Goal: Information Seeking & Learning: Learn about a topic

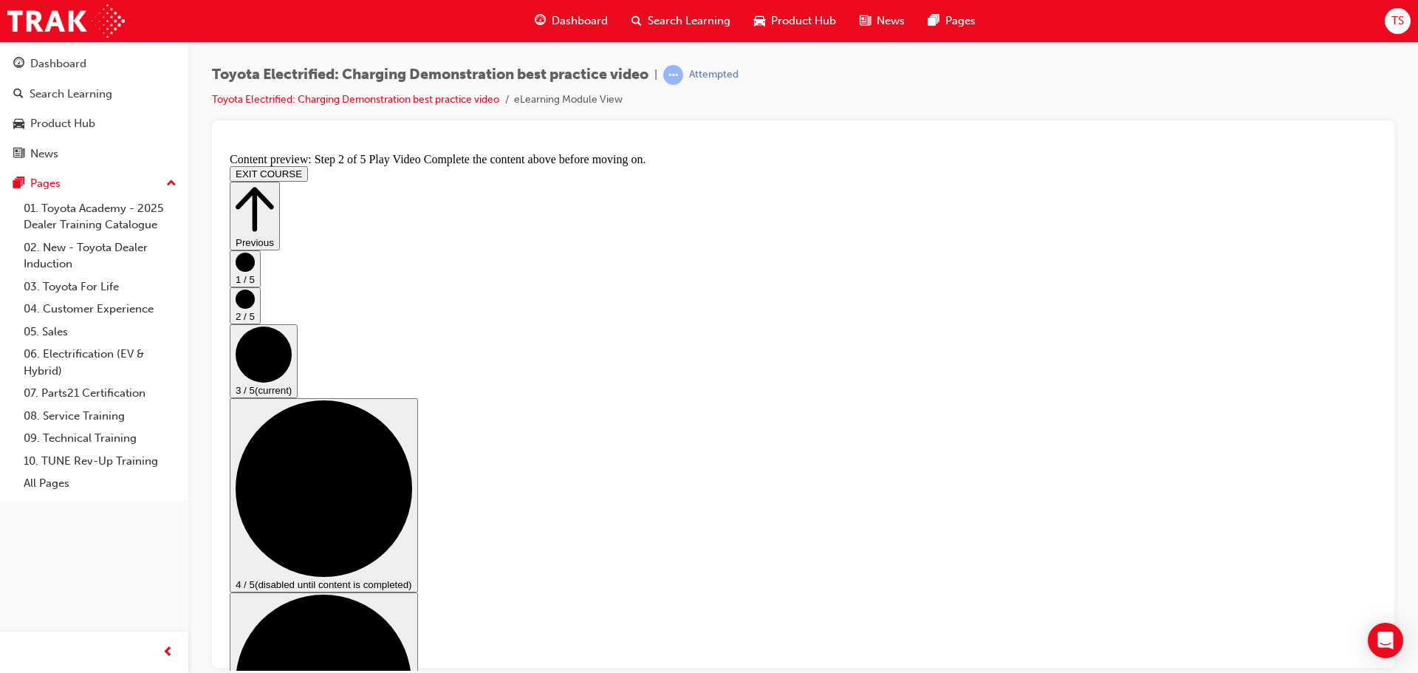
scroll to position [74, 0]
checkbox input "true"
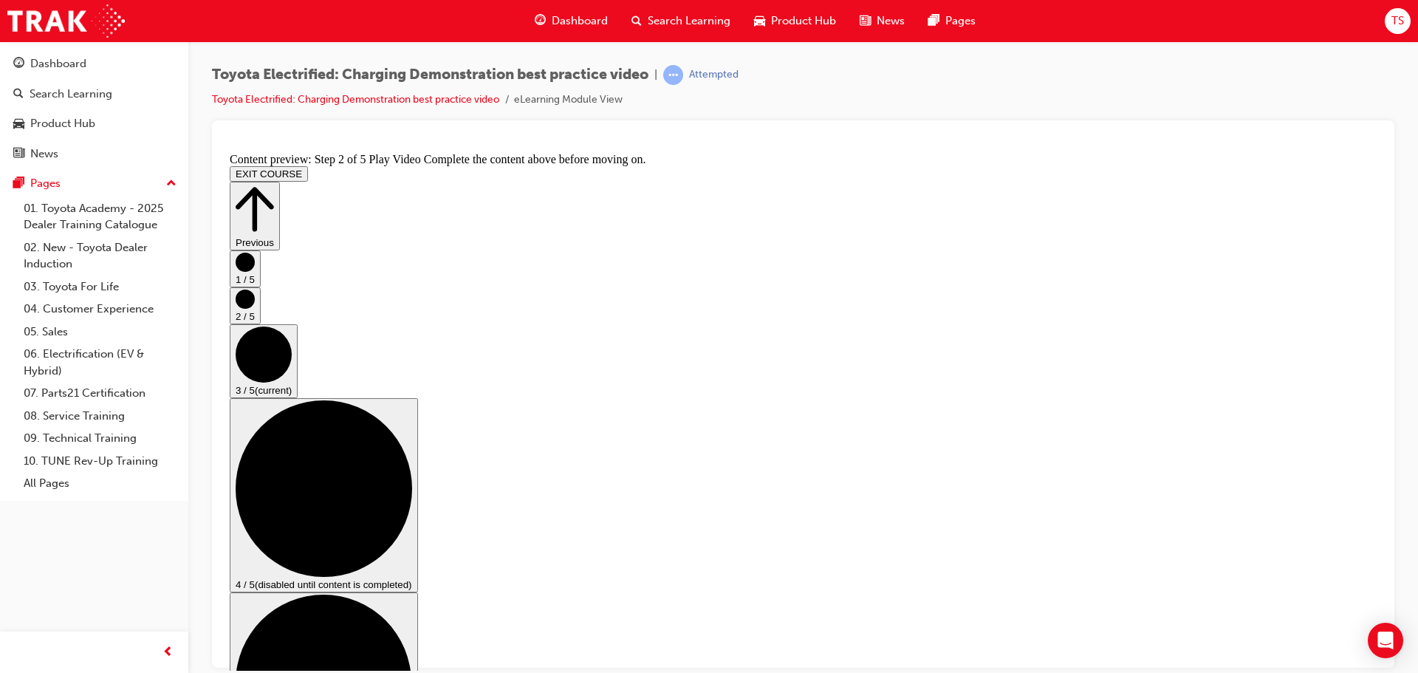
checkbox input "false"
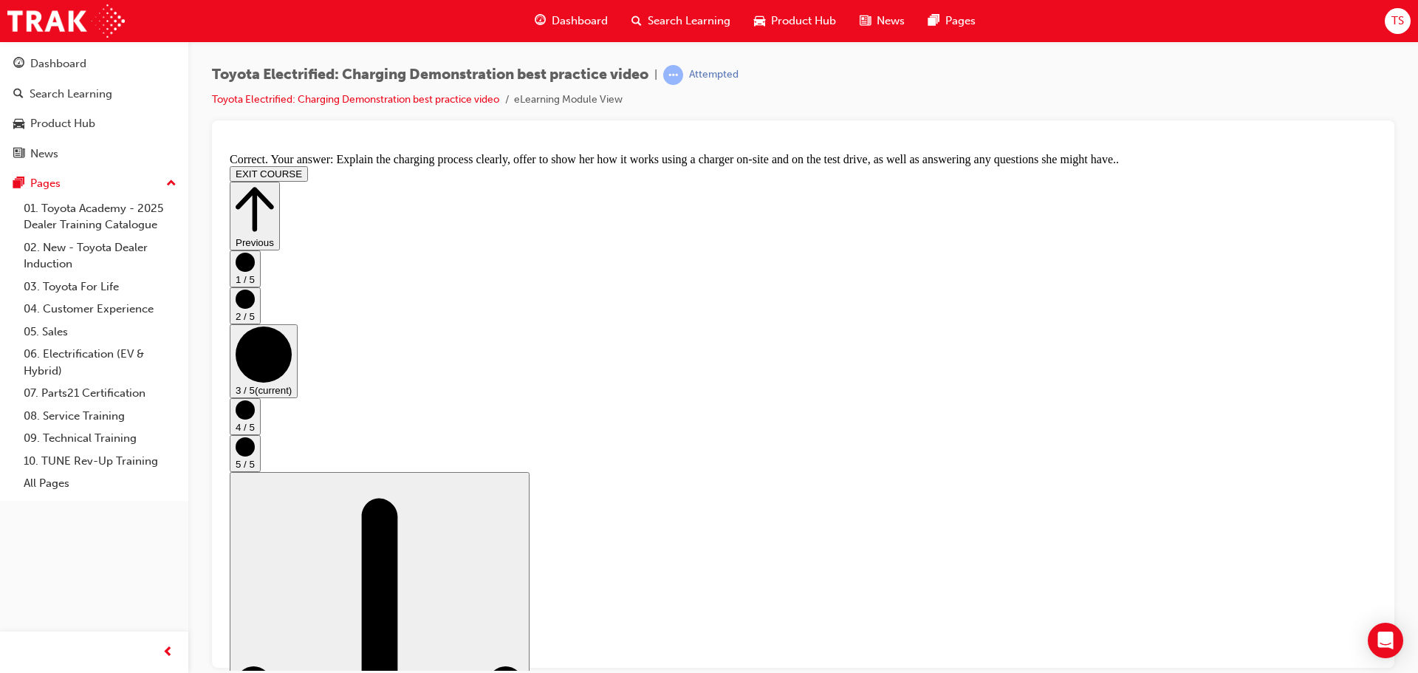
scroll to position [279, 0]
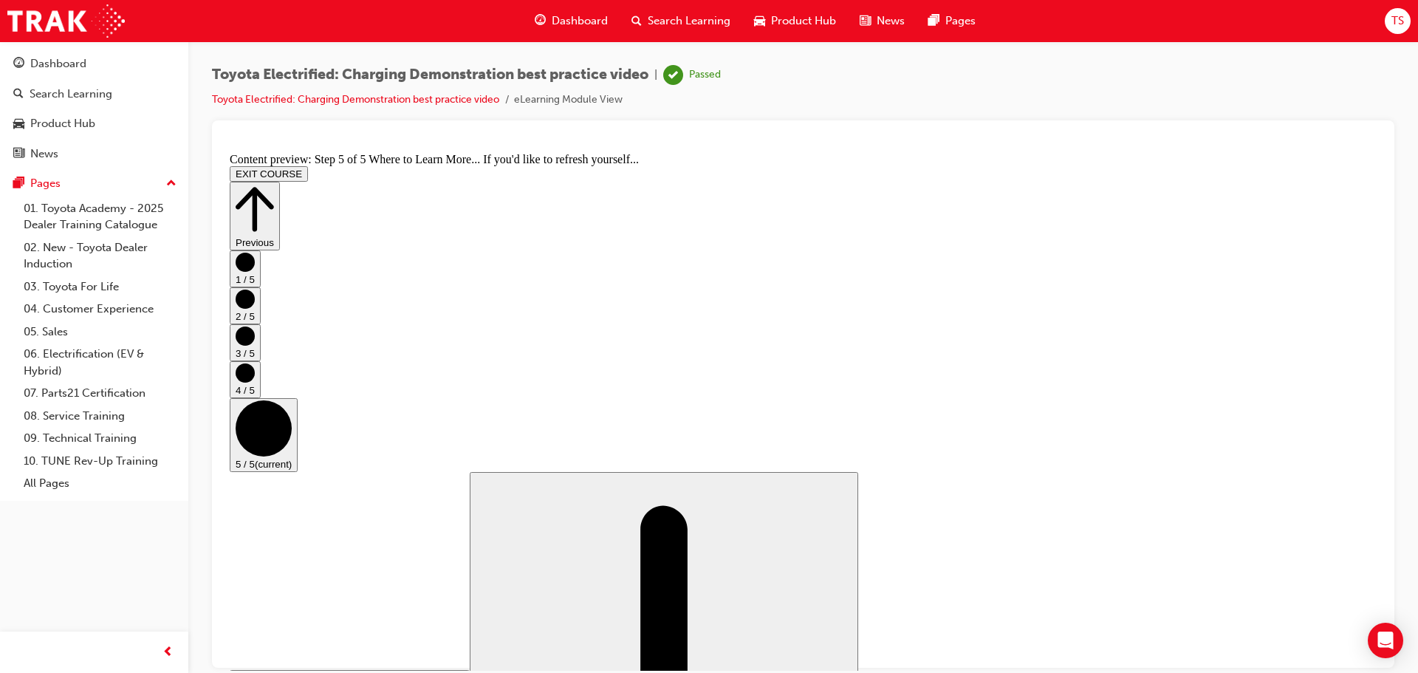
scroll to position [156, 0]
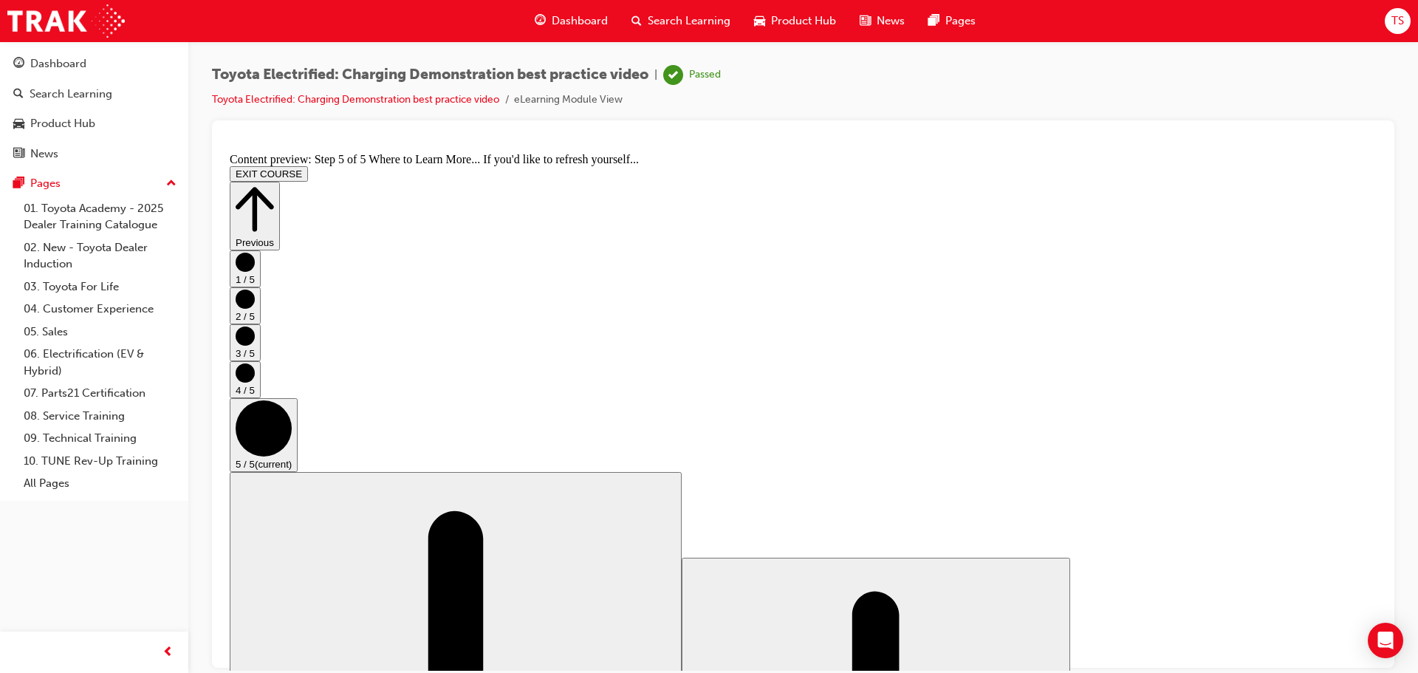
click at [274, 183] on icon "Step controls" at bounding box center [255, 208] width 38 height 51
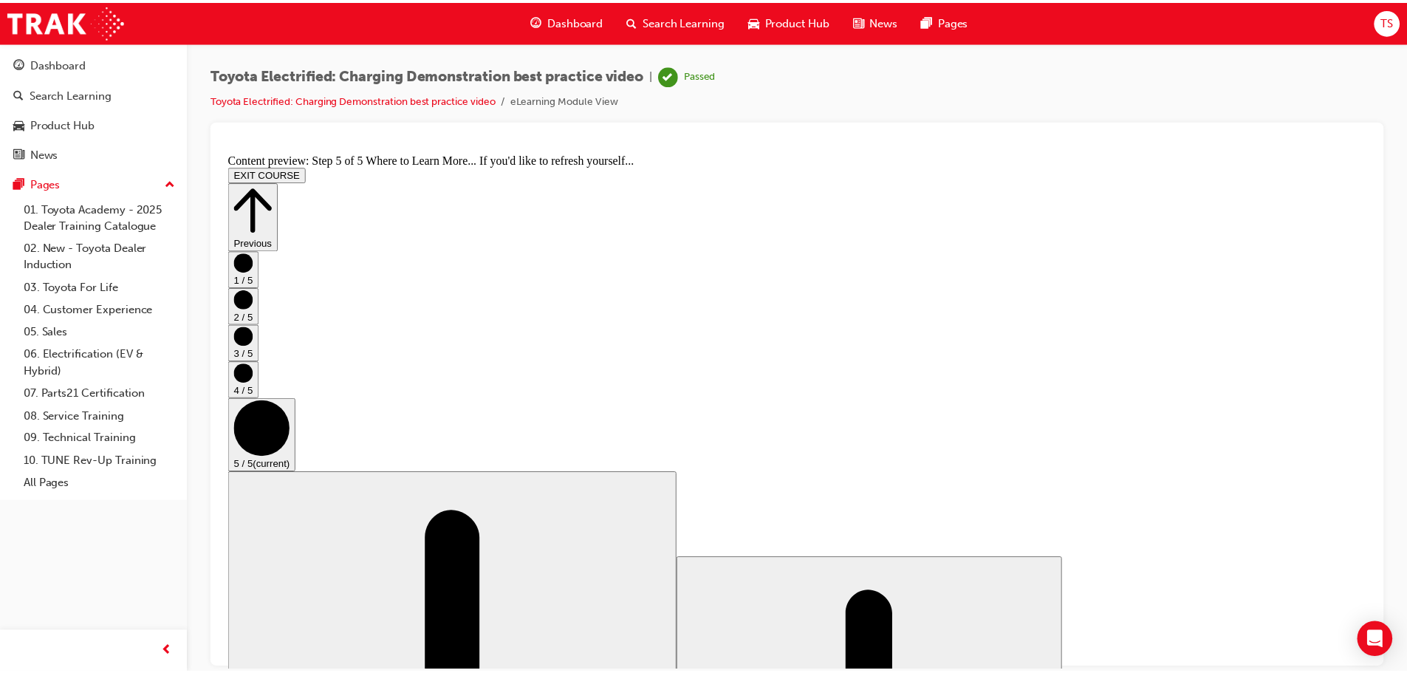
scroll to position [0, 0]
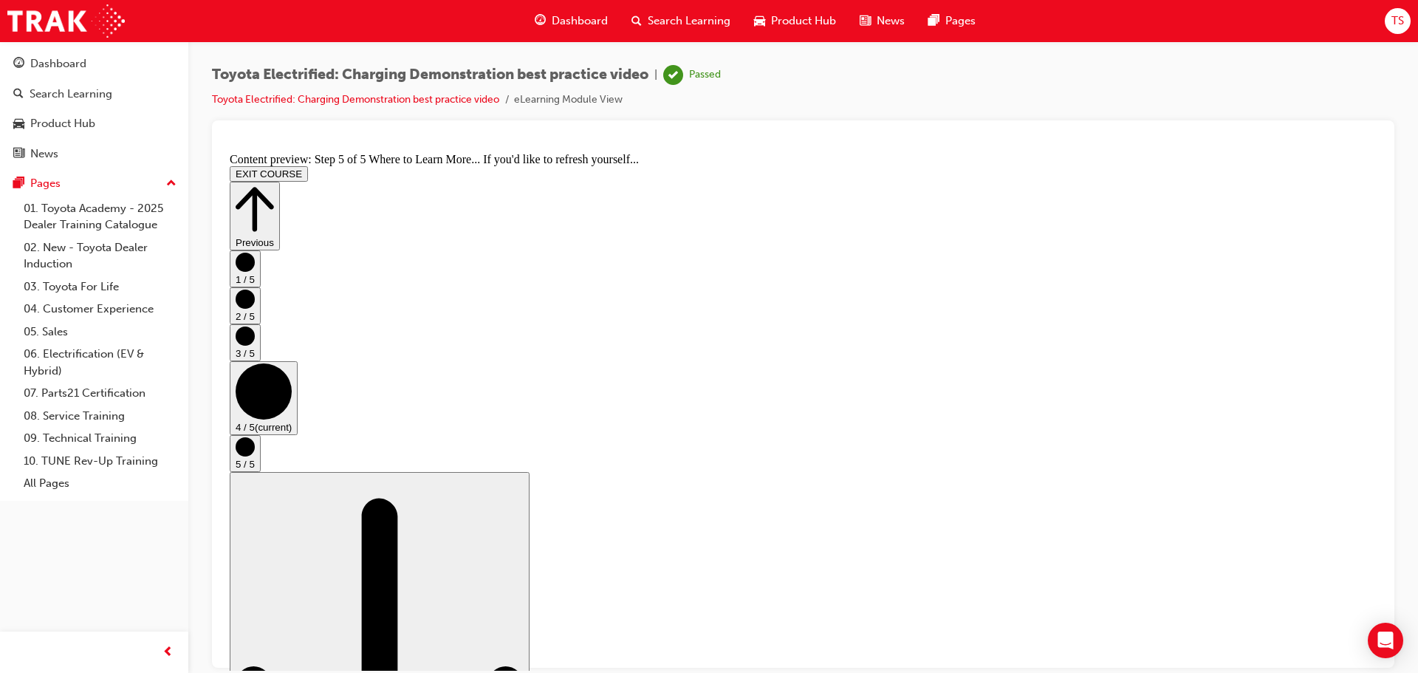
click at [308, 165] on button "EXIT COURSE" at bounding box center [269, 173] width 78 height 16
click at [123, 50] on link "Dashboard" at bounding box center [94, 63] width 177 height 27
